Goal: Information Seeking & Learning: Learn about a topic

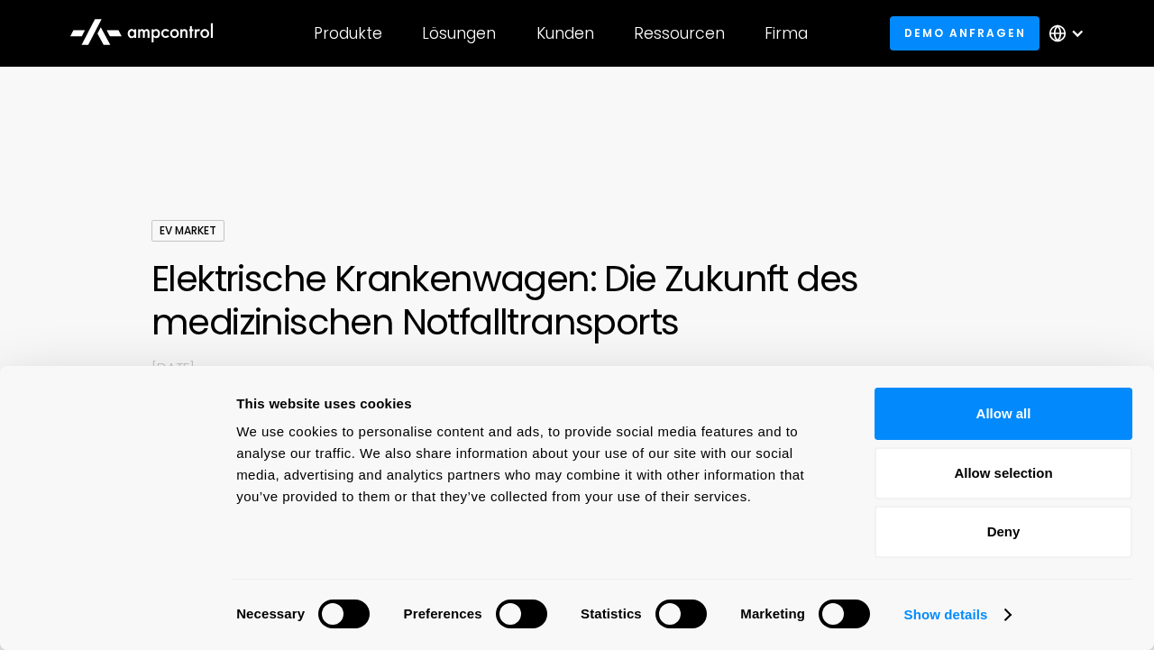
scroll to position [437, 0]
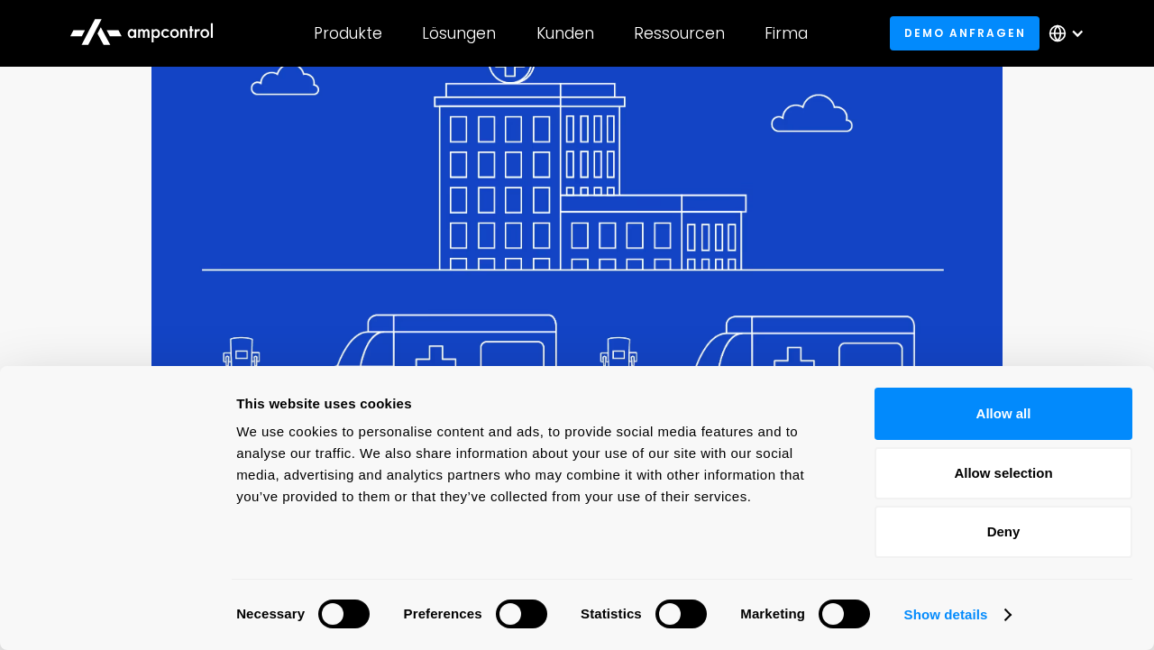
click at [340, 610] on div at bounding box center [343, 613] width 51 height 29
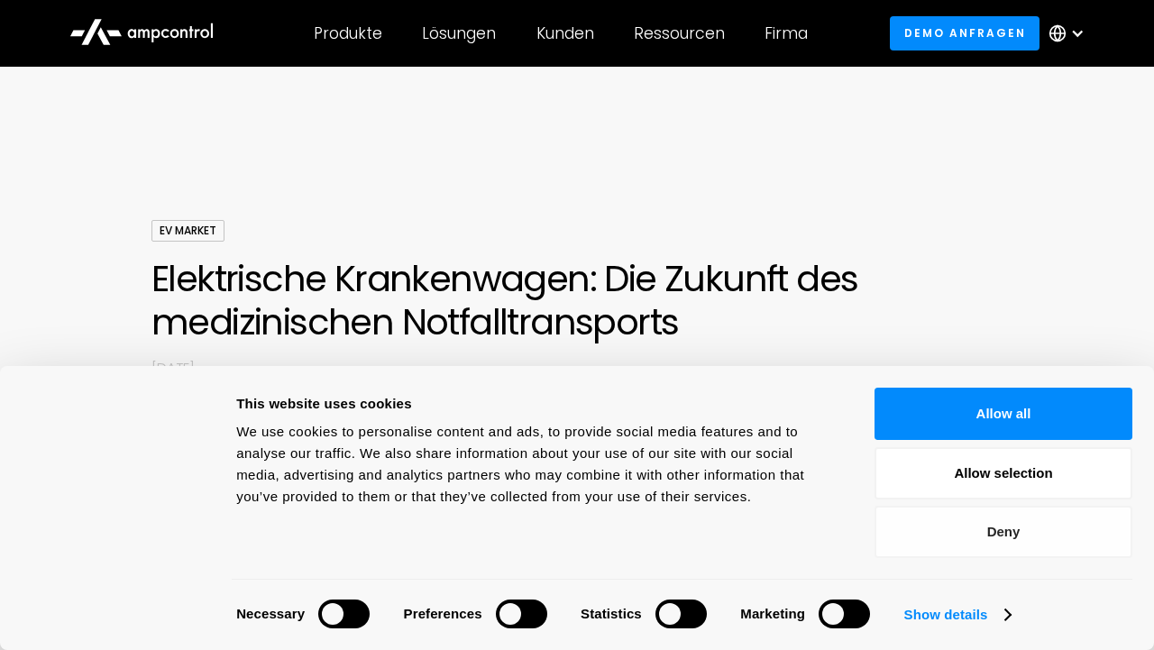
click at [1065, 526] on button "Deny" at bounding box center [1003, 532] width 258 height 52
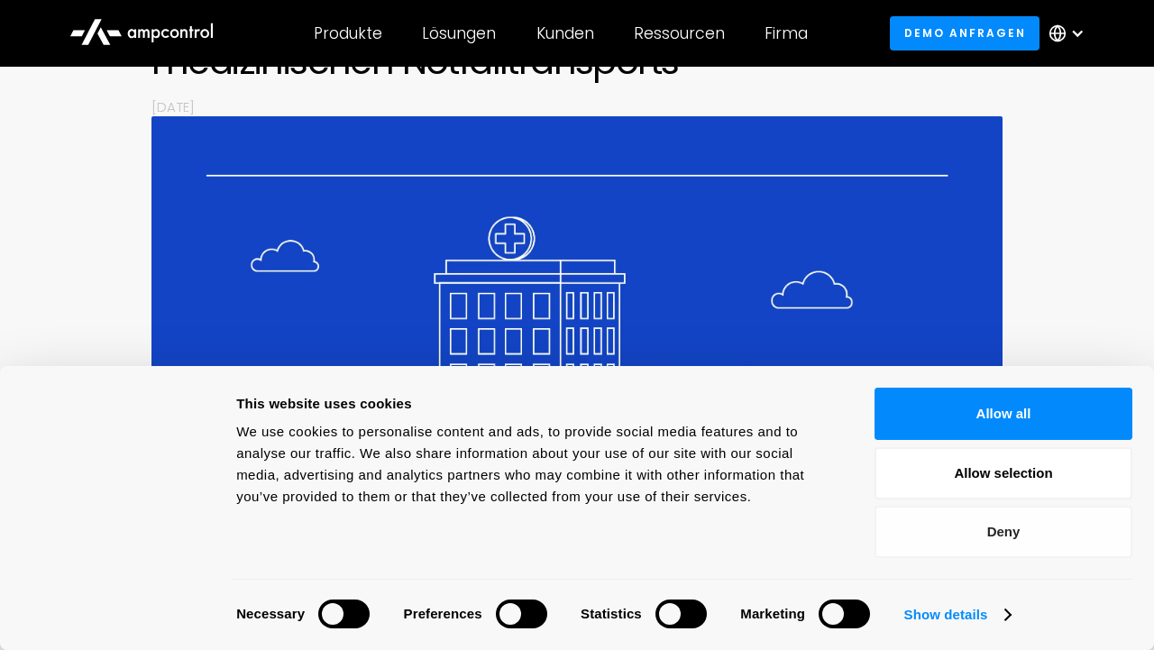
click at [1054, 540] on button "Deny" at bounding box center [1003, 532] width 258 height 52
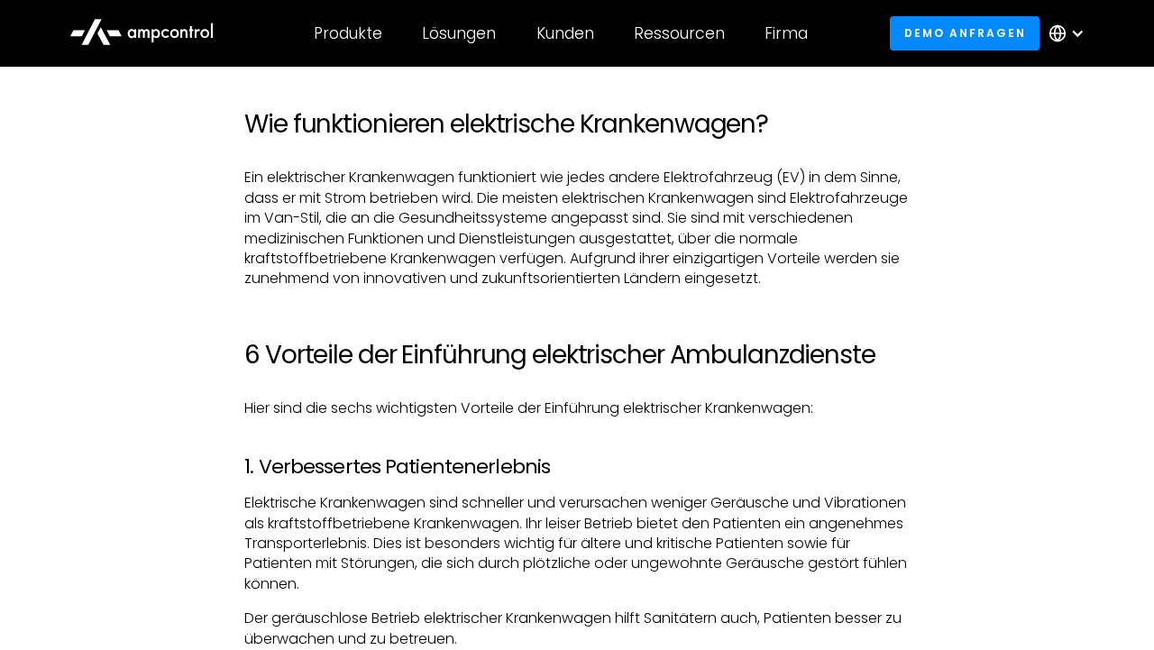
scroll to position [1223, 0]
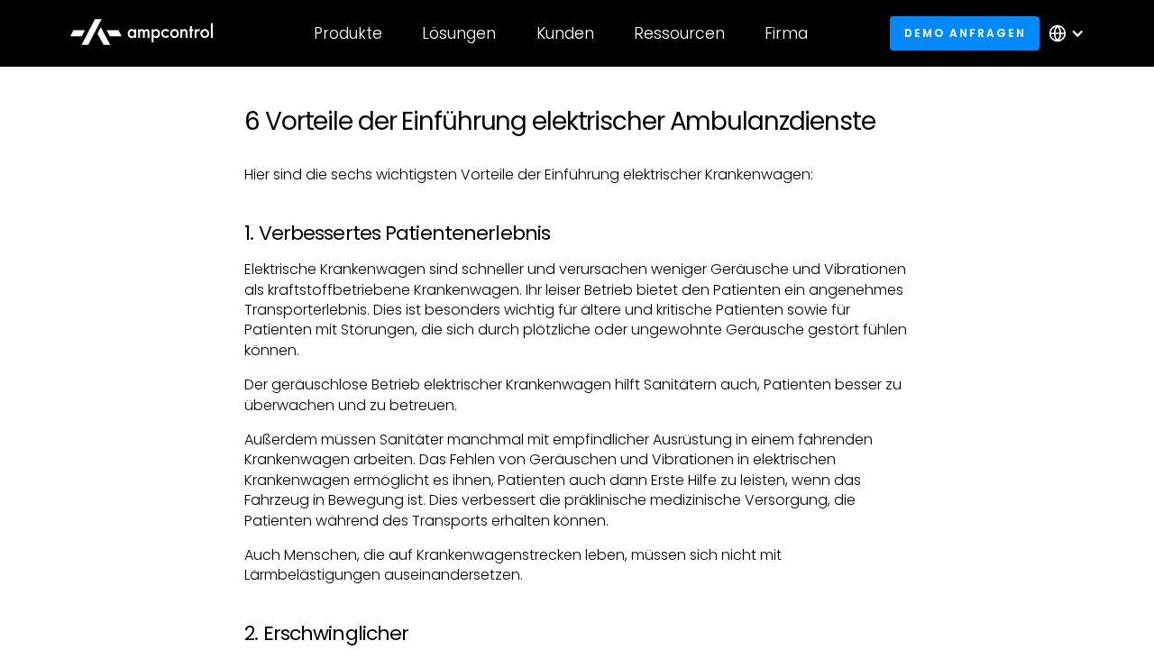
scroll to position [1486, 0]
